Goal: Task Accomplishment & Management: Use online tool/utility

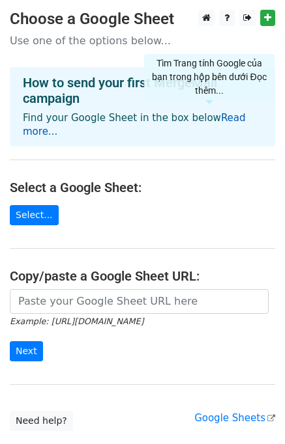
click at [209, 118] on link "Read more..." at bounding box center [134, 124] width 223 height 25
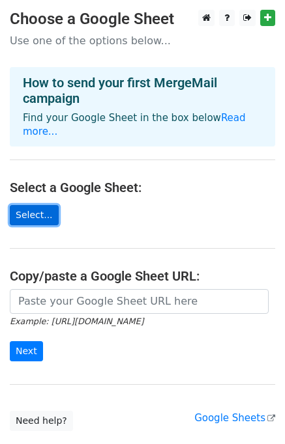
click at [38, 205] on link "Select..." at bounding box center [34, 215] width 49 height 20
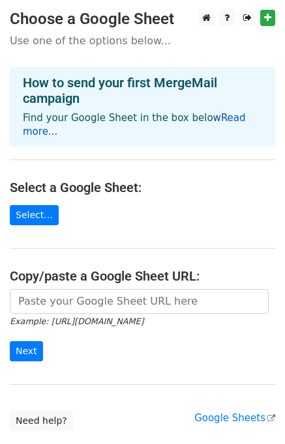
click at [244, 118] on link "Read more..." at bounding box center [134, 124] width 223 height 25
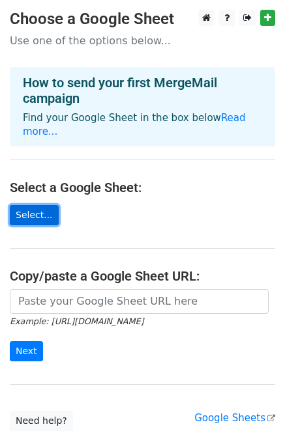
click at [34, 210] on link "Select..." at bounding box center [34, 215] width 49 height 20
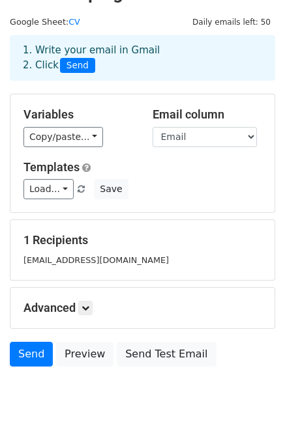
scroll to position [31, 0]
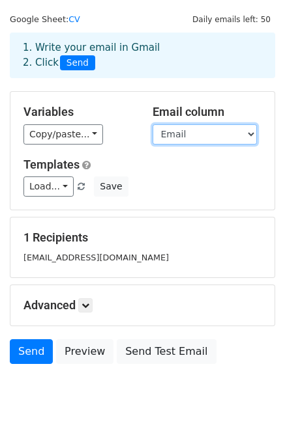
click at [197, 130] on select "Email Company Time" at bounding box center [204, 134] width 104 height 20
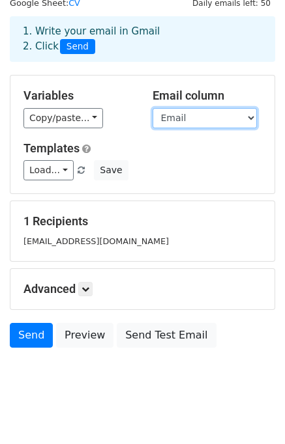
scroll to position [60, 0]
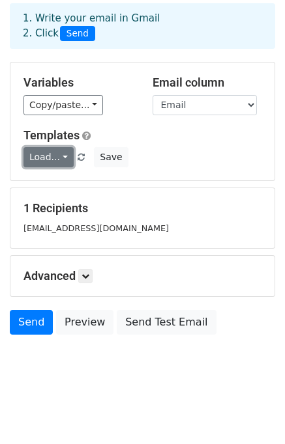
click at [59, 162] on link "Load..." at bounding box center [48, 157] width 50 height 20
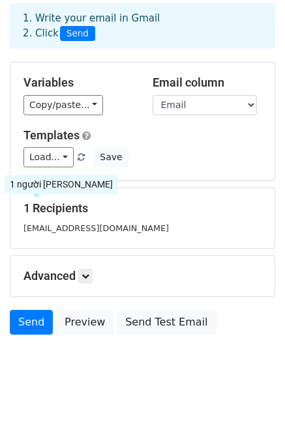
scroll to position [0, 0]
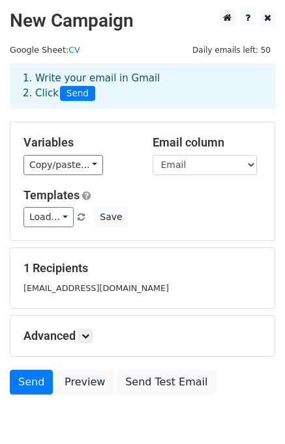
click at [59, 293] on small "[EMAIL_ADDRESS][DOMAIN_NAME]" at bounding box center [95, 288] width 145 height 10
click at [54, 287] on small "[EMAIL_ADDRESS][DOMAIN_NAME]" at bounding box center [95, 288] width 145 height 10
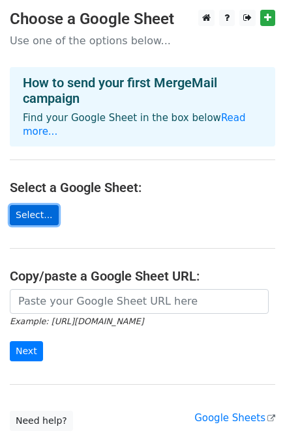
click at [34, 205] on link "Select..." at bounding box center [34, 215] width 49 height 20
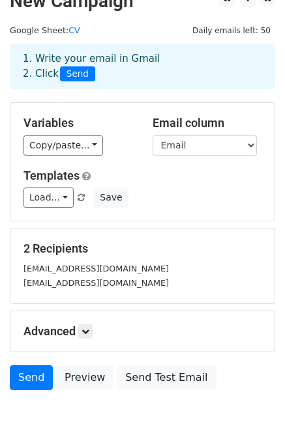
scroll to position [21, 0]
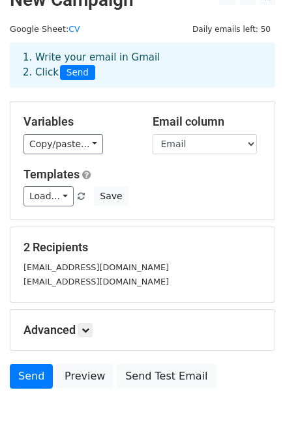
click at [70, 269] on small "[EMAIL_ADDRESS][DOMAIN_NAME]" at bounding box center [95, 268] width 145 height 10
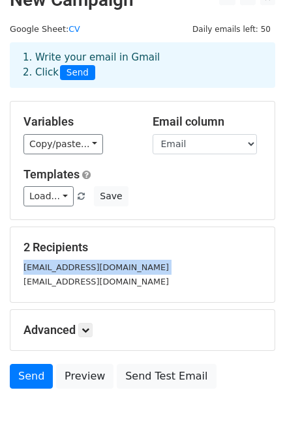
click at [70, 269] on small "tuyendung@kmg.vn" at bounding box center [95, 268] width 145 height 10
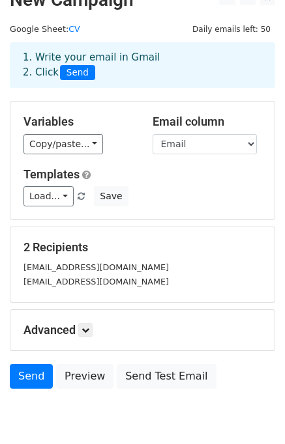
click at [51, 284] on small "[EMAIL_ADDRESS][DOMAIN_NAME]" at bounding box center [95, 282] width 145 height 10
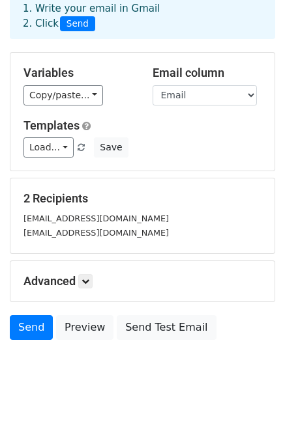
scroll to position [74, 0]
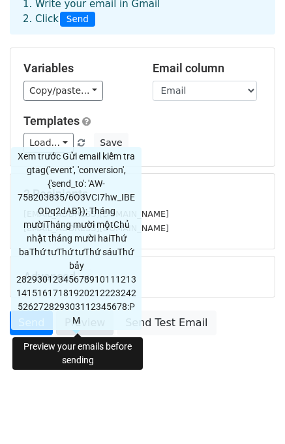
click at [76, 321] on link "Preview" at bounding box center [84, 323] width 57 height 25
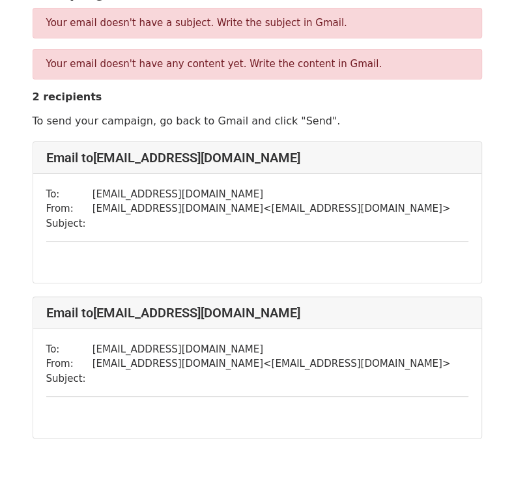
scroll to position [39, 0]
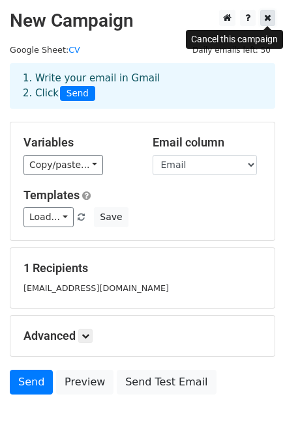
click at [265, 12] on link at bounding box center [267, 18] width 15 height 16
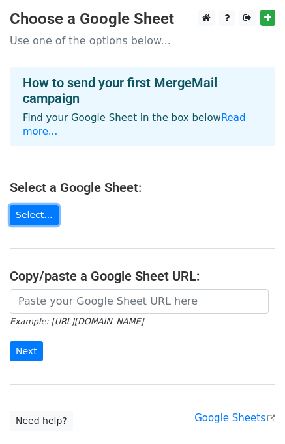
click at [36, 205] on link "Select..." at bounding box center [34, 215] width 49 height 20
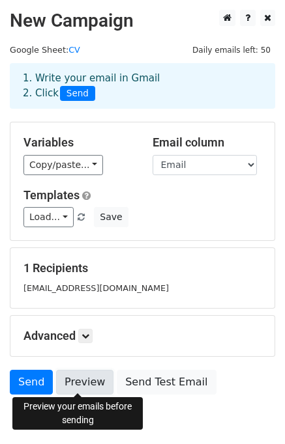
click at [93, 388] on link "Preview" at bounding box center [84, 382] width 57 height 25
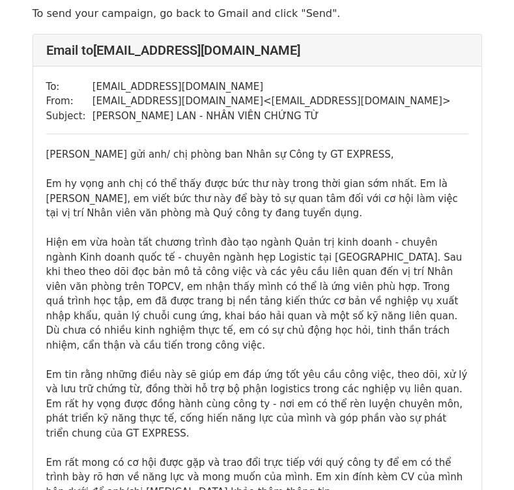
scroll to position [26, 0]
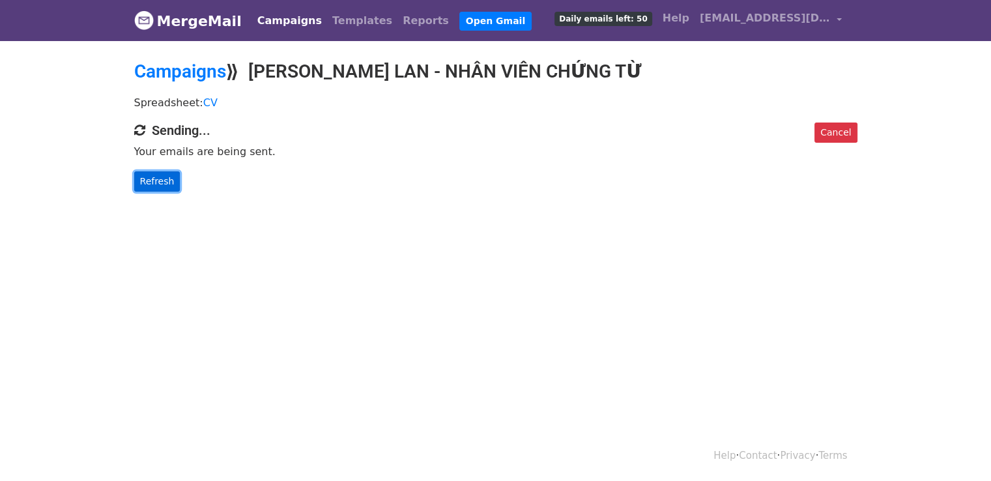
click at [154, 178] on link "Refresh" at bounding box center [157, 181] width 46 height 20
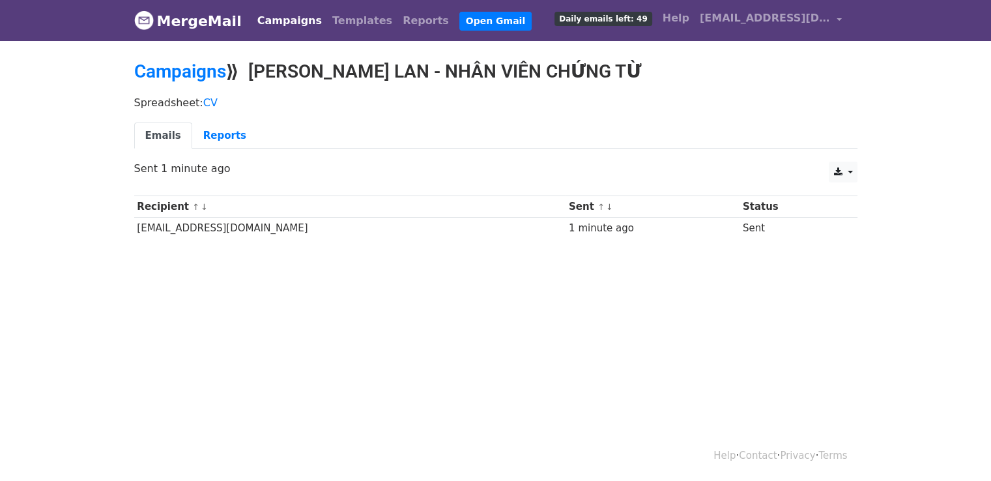
scroll to position [1, 0]
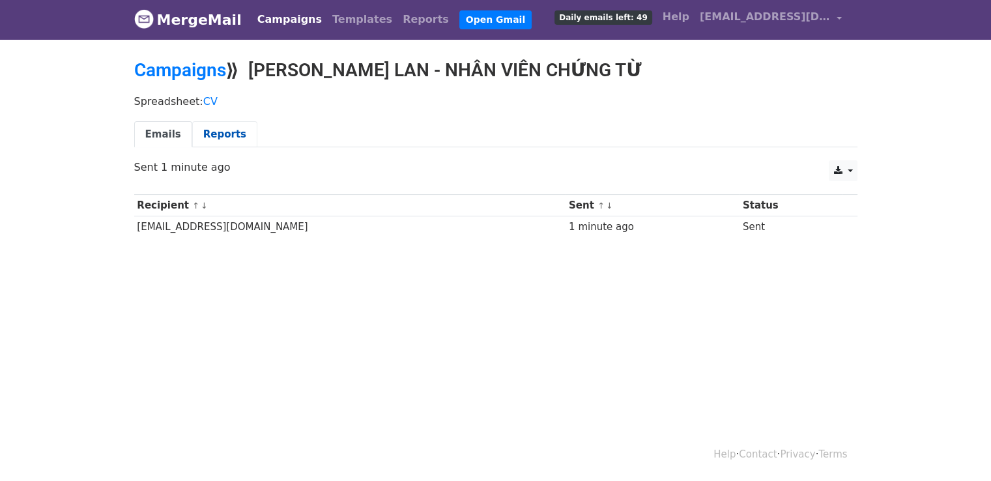
click at [203, 141] on link "Reports" at bounding box center [224, 134] width 65 height 27
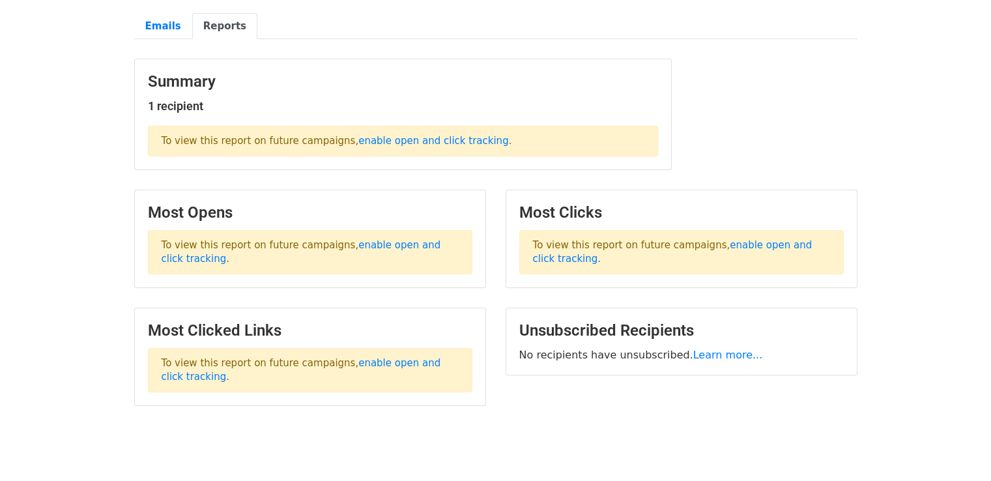
scroll to position [96, 0]
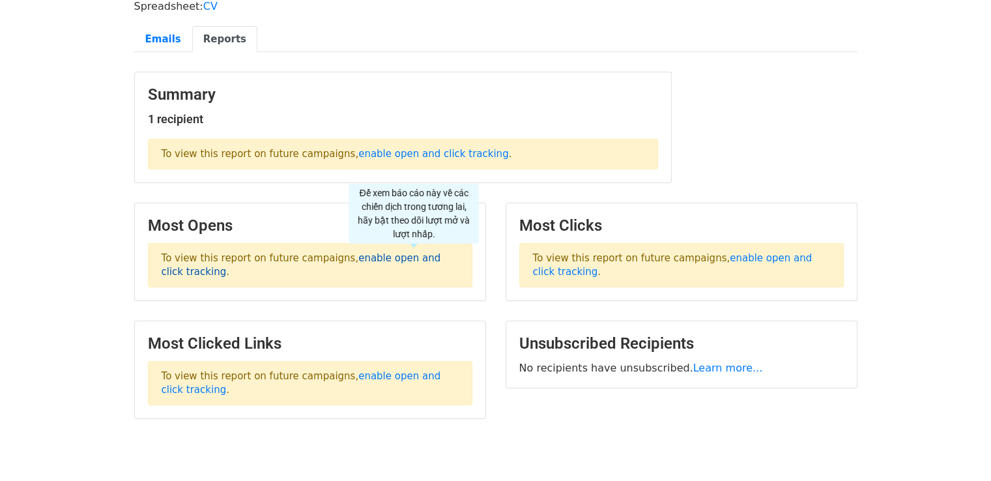
click at [414, 261] on link "enable open and click tracking" at bounding box center [302, 264] width 280 height 25
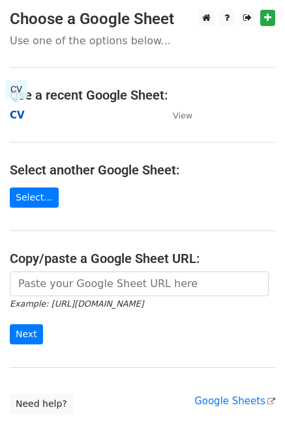
click at [16, 117] on strong "CV" at bounding box center [17, 115] width 15 height 12
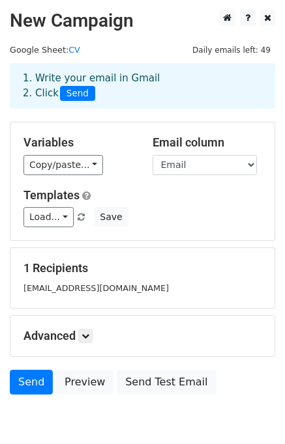
scroll to position [60, 0]
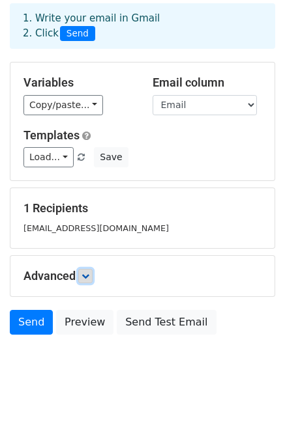
click at [91, 280] on link at bounding box center [85, 276] width 14 height 14
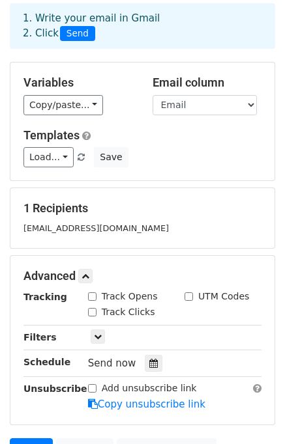
click at [105, 293] on label "Track Opens" at bounding box center [130, 297] width 56 height 14
click at [96, 293] on input "Track Opens" at bounding box center [92, 297] width 8 height 8
checkbox input "true"
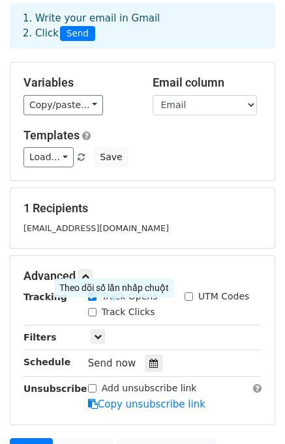
click at [115, 315] on label "Track Clicks" at bounding box center [128, 313] width 53 height 14
click at [96, 315] on input "Track Clicks" at bounding box center [92, 312] width 8 height 8
checkbox input "true"
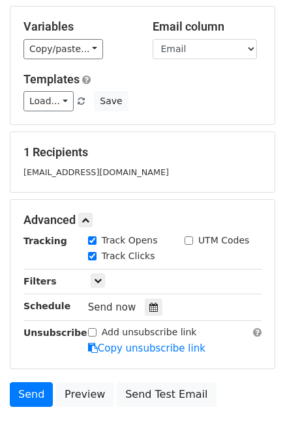
scroll to position [136, 0]
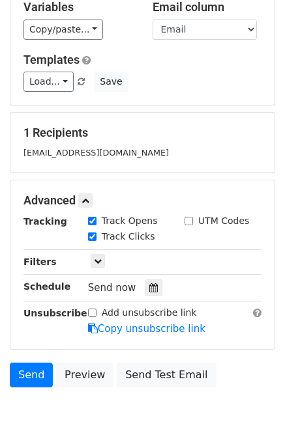
click at [197, 224] on div "UTM Codes" at bounding box center [216, 221] width 65 height 14
click at [185, 222] on input "UTM Codes" at bounding box center [188, 221] width 8 height 8
checkbox input "true"
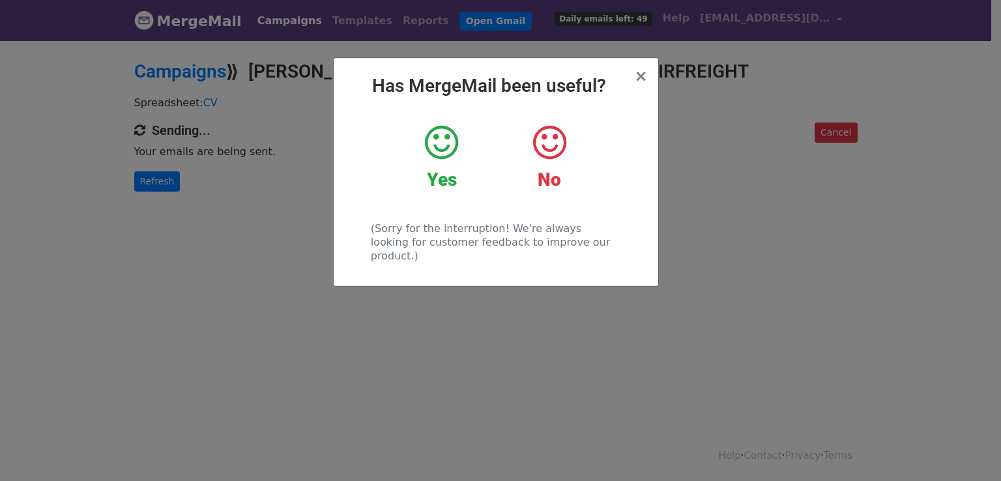
click at [450, 147] on icon at bounding box center [441, 142] width 33 height 39
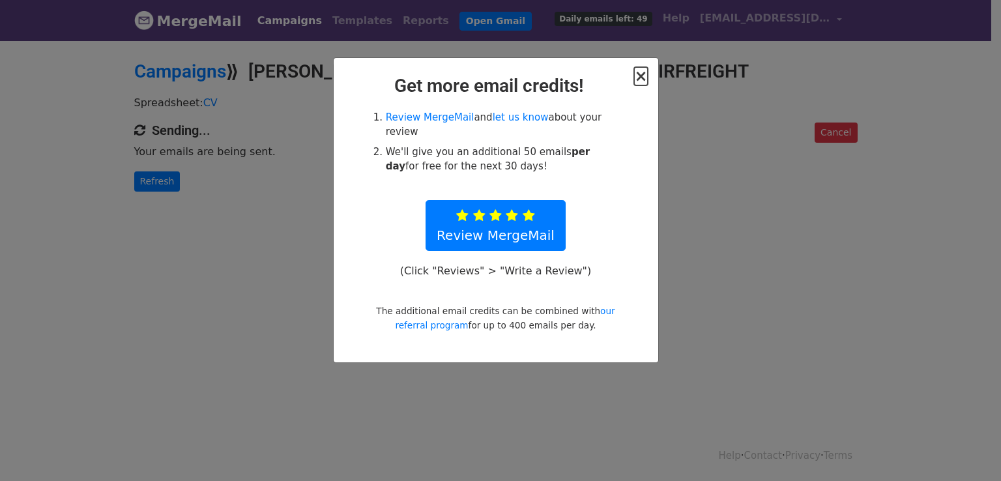
click at [644, 76] on span "×" at bounding box center [640, 76] width 13 height 18
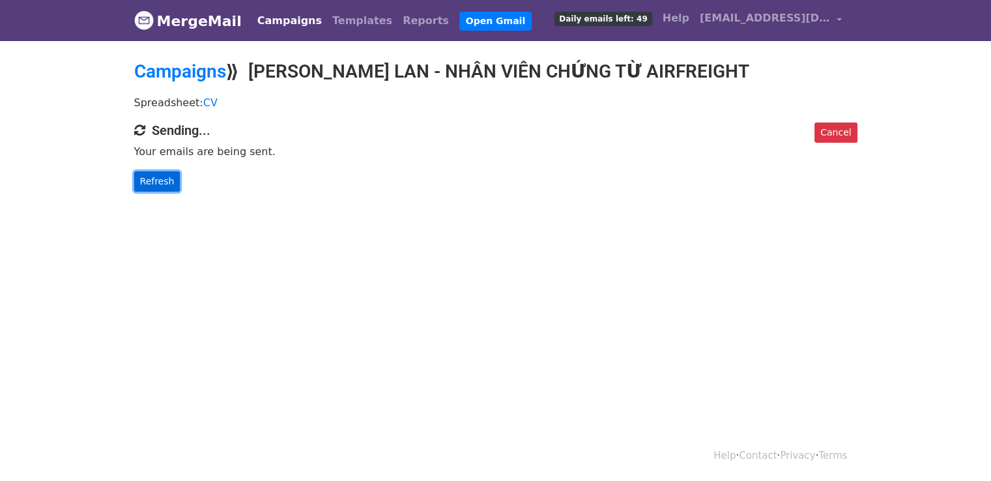
click at [152, 187] on link "Refresh" at bounding box center [157, 181] width 46 height 20
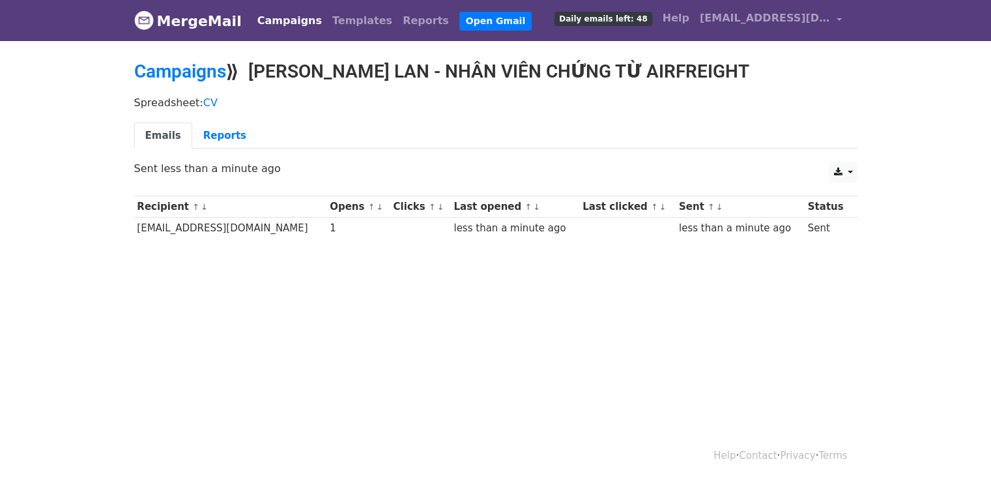
scroll to position [1, 0]
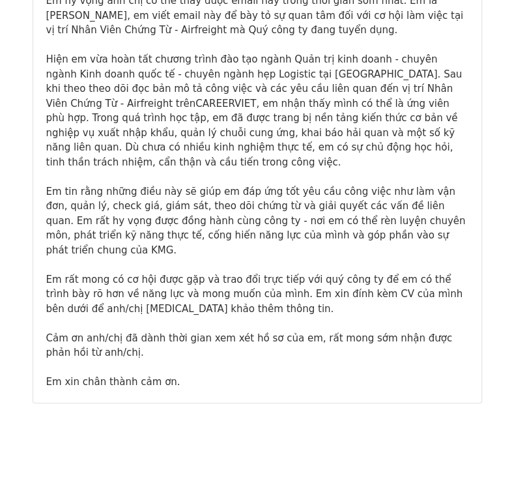
scroll to position [242, 0]
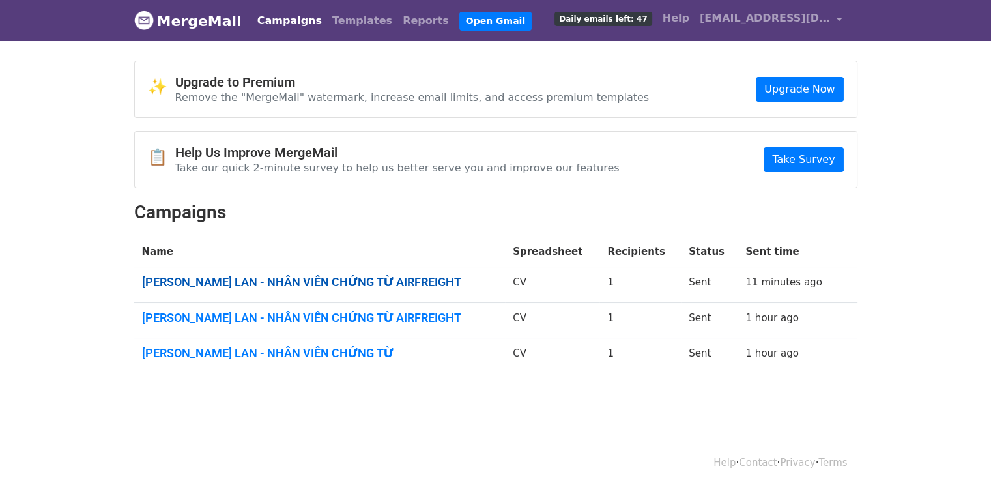
click at [387, 277] on link "[PERSON_NAME] LAN - NHÂN VIÊN CHỨNG TỪ AIRFREIGHT" at bounding box center [320, 282] width 356 height 14
click at [422, 285] on link "NGUYỄN THỊ HƯƠNG LAN - NHÂN VIÊN CHỨNG TỪ AIRFREIGHT" at bounding box center [320, 282] width 356 height 14
